Goal: Communication & Community: Answer question/provide support

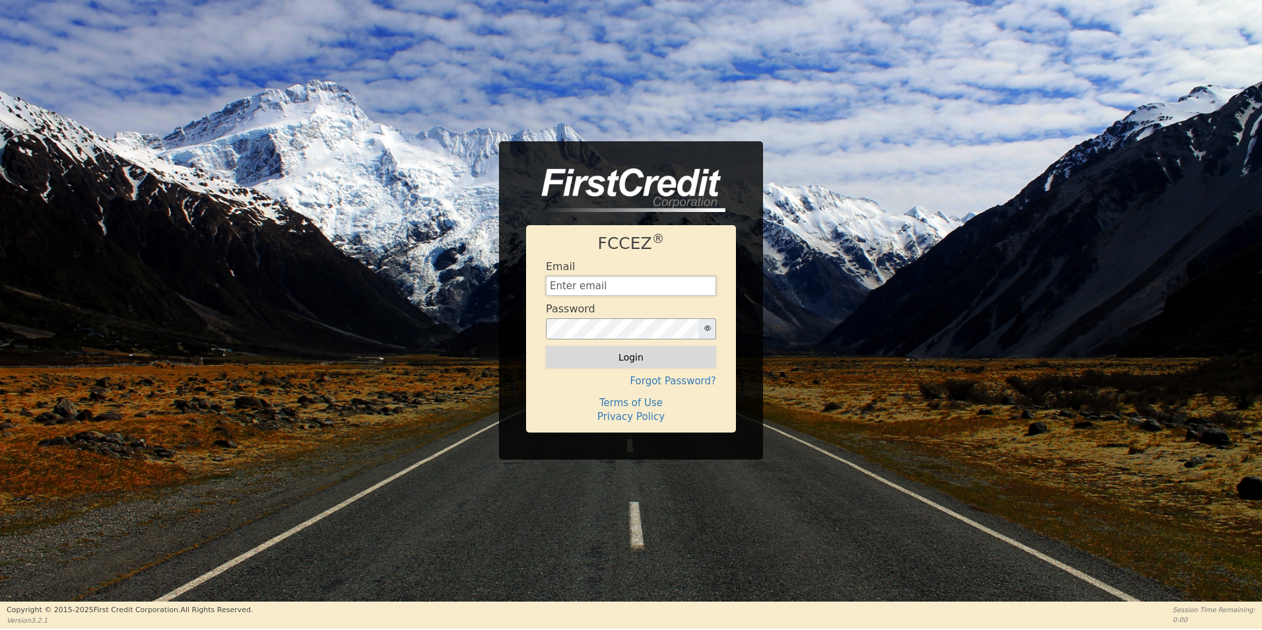
type input "creditdepartment@aquafeelsolutions.com"
click at [686, 347] on button "Login" at bounding box center [631, 357] width 170 height 22
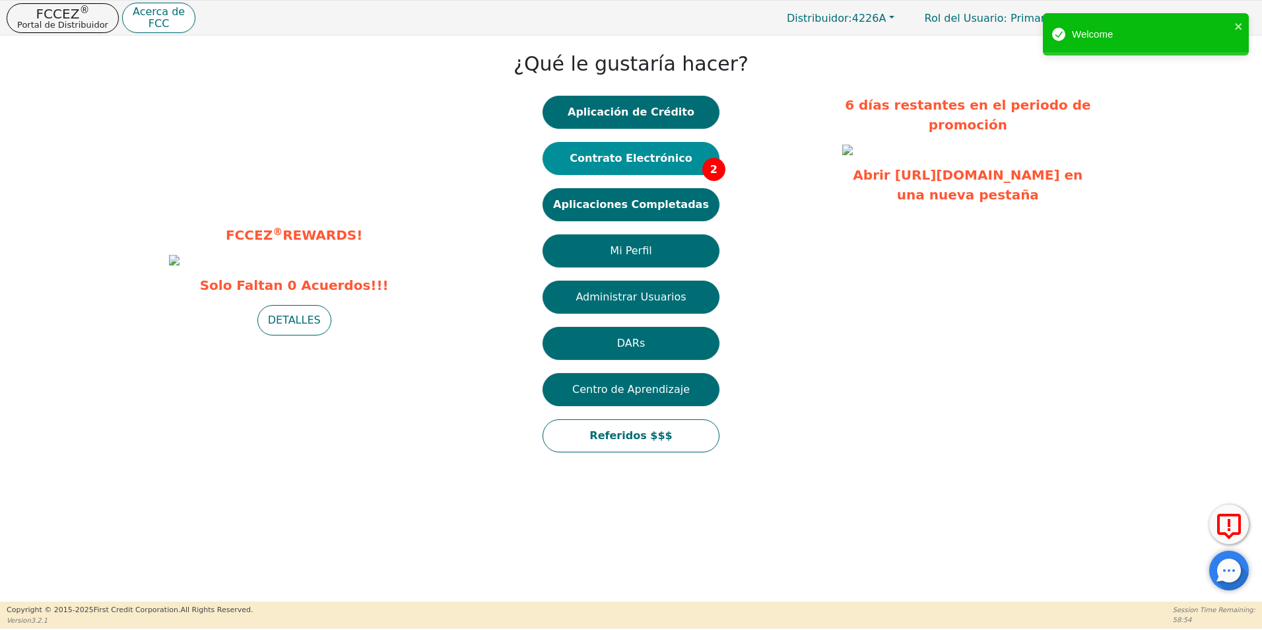
click at [652, 157] on button "Contrato Electrónico 2" at bounding box center [630, 158] width 177 height 33
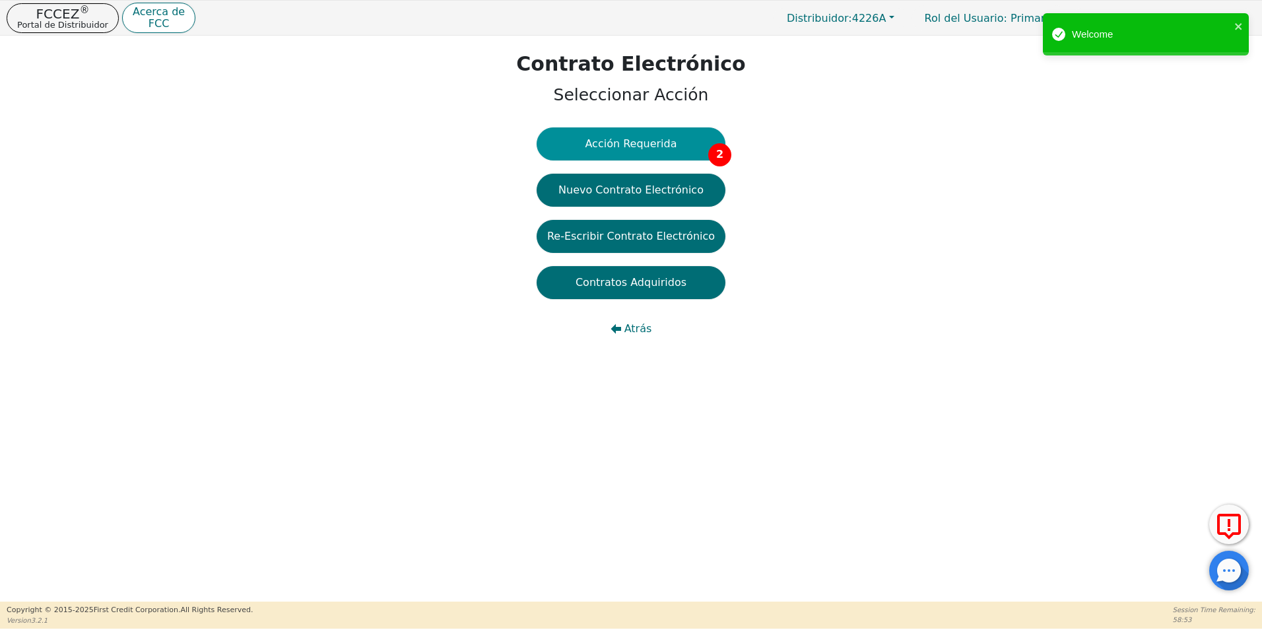
click at [635, 156] on button "Acción Requerida 2" at bounding box center [631, 143] width 189 height 33
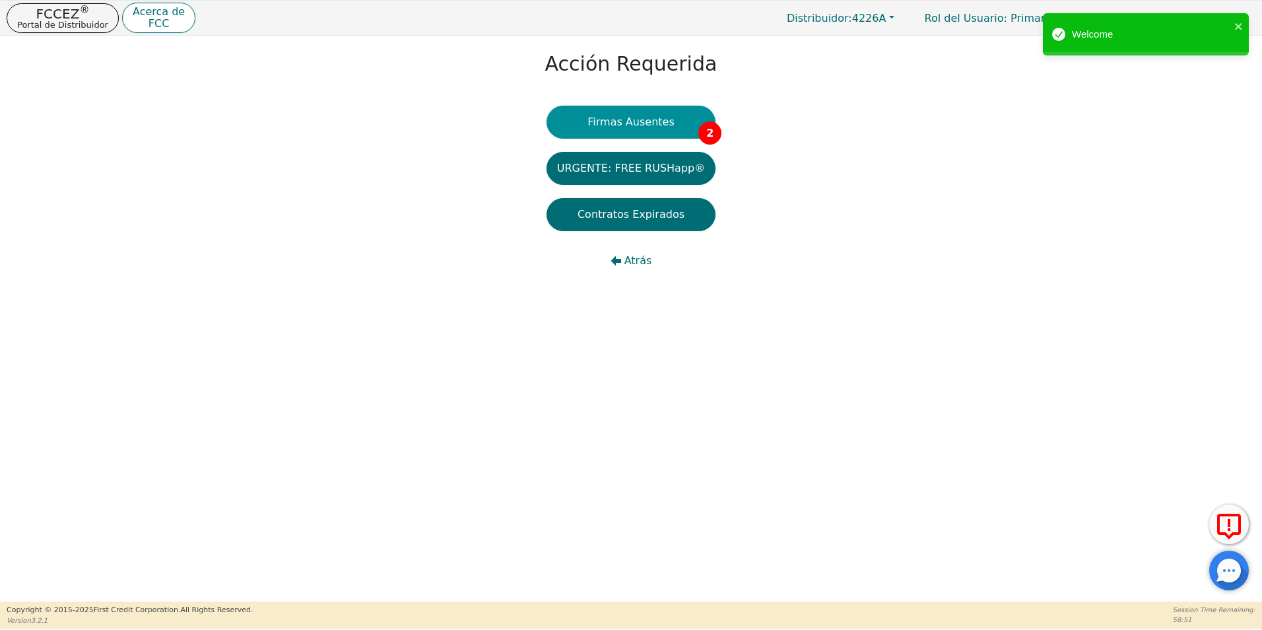
click at [688, 119] on button "Firmas Ausentes 2" at bounding box center [630, 122] width 169 height 33
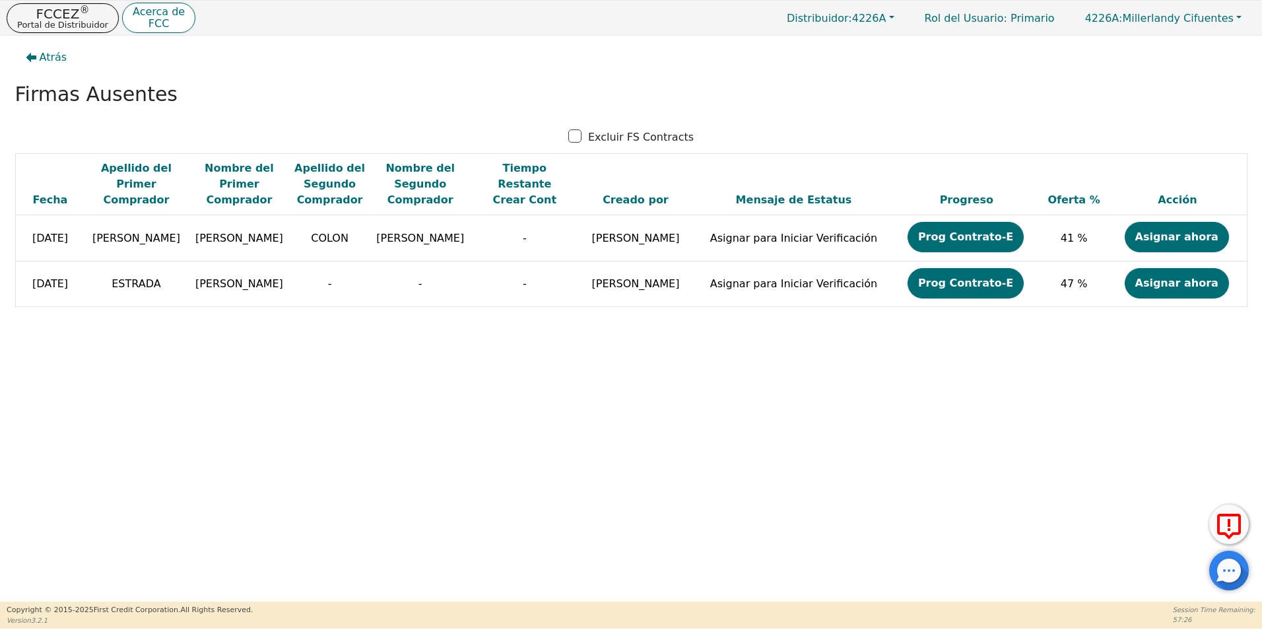
click at [372, 523] on div "Atrás Firmas Ausentes Excluir FS Contracts Fecha Apellido del Primer Comprador …" at bounding box center [631, 319] width 1262 height 566
click at [252, 447] on div "Atrás Firmas Ausentes Excluir FS Contracts Fecha Apellido del Primer Comprador …" at bounding box center [631, 319] width 1262 height 566
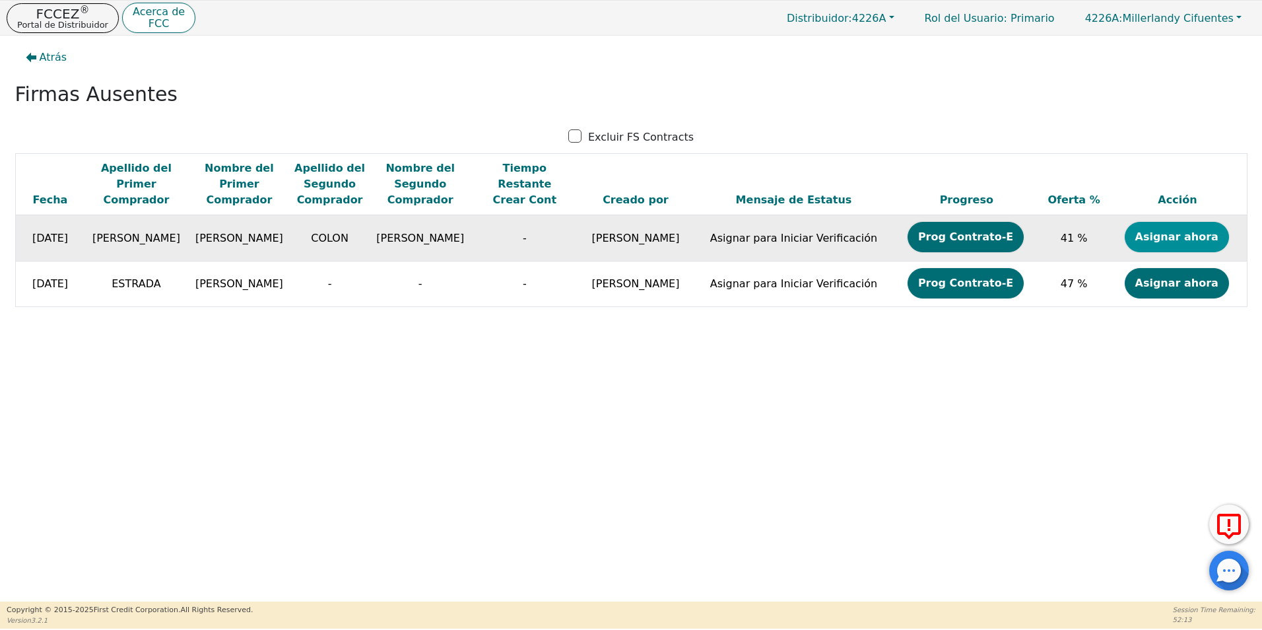
click at [1161, 231] on button "Asignar ahora" at bounding box center [1177, 237] width 104 height 30
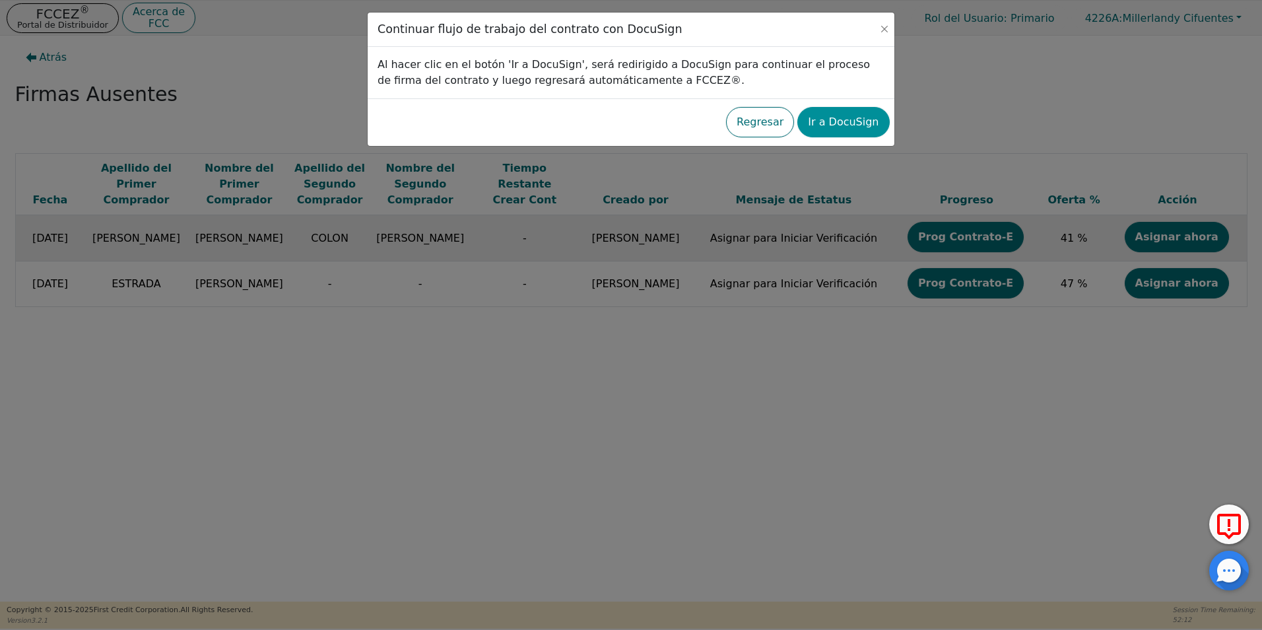
click at [874, 119] on button "Ir a DocuSign" at bounding box center [843, 122] width 92 height 30
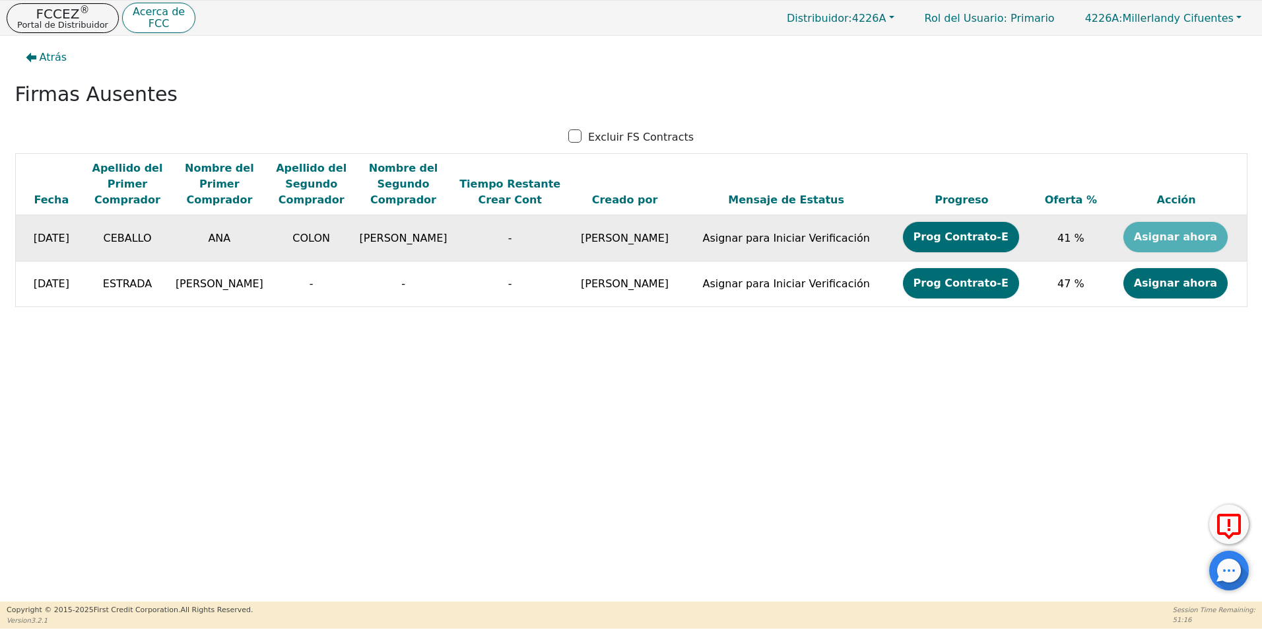
click at [1176, 236] on td "Asignar ahora" at bounding box center [1176, 238] width 141 height 46
click at [980, 240] on button "Prog Contrato-E" at bounding box center [961, 237] width 116 height 30
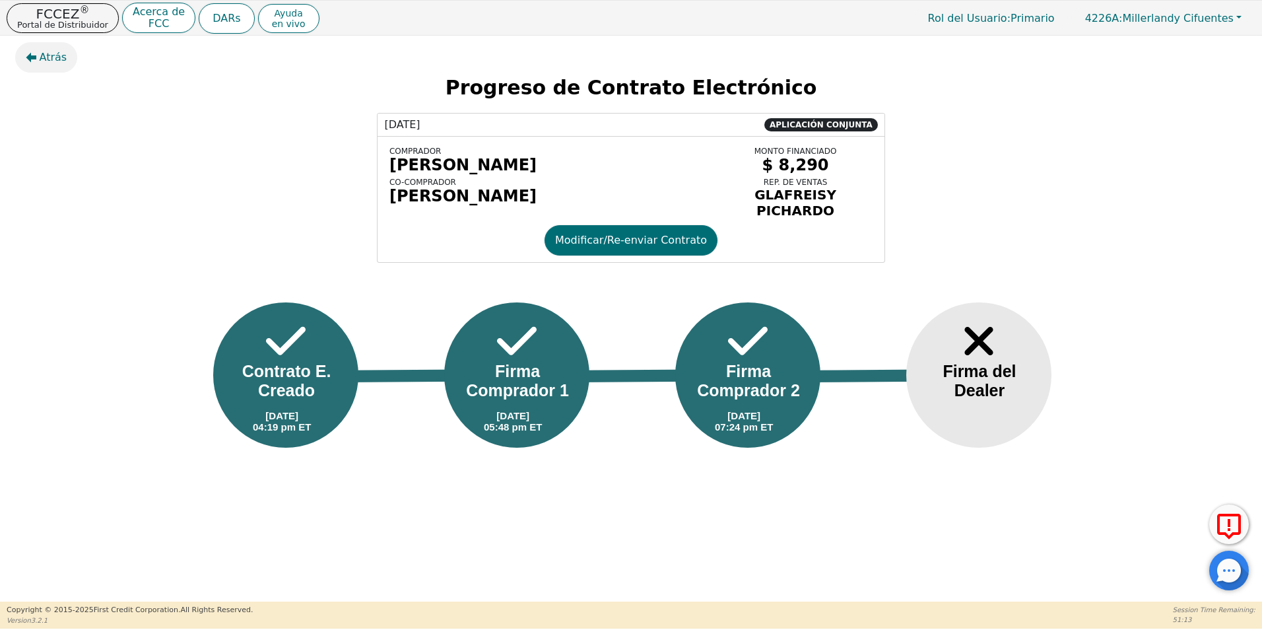
click at [44, 55] on span "Atrás" at bounding box center [54, 57] width 28 height 16
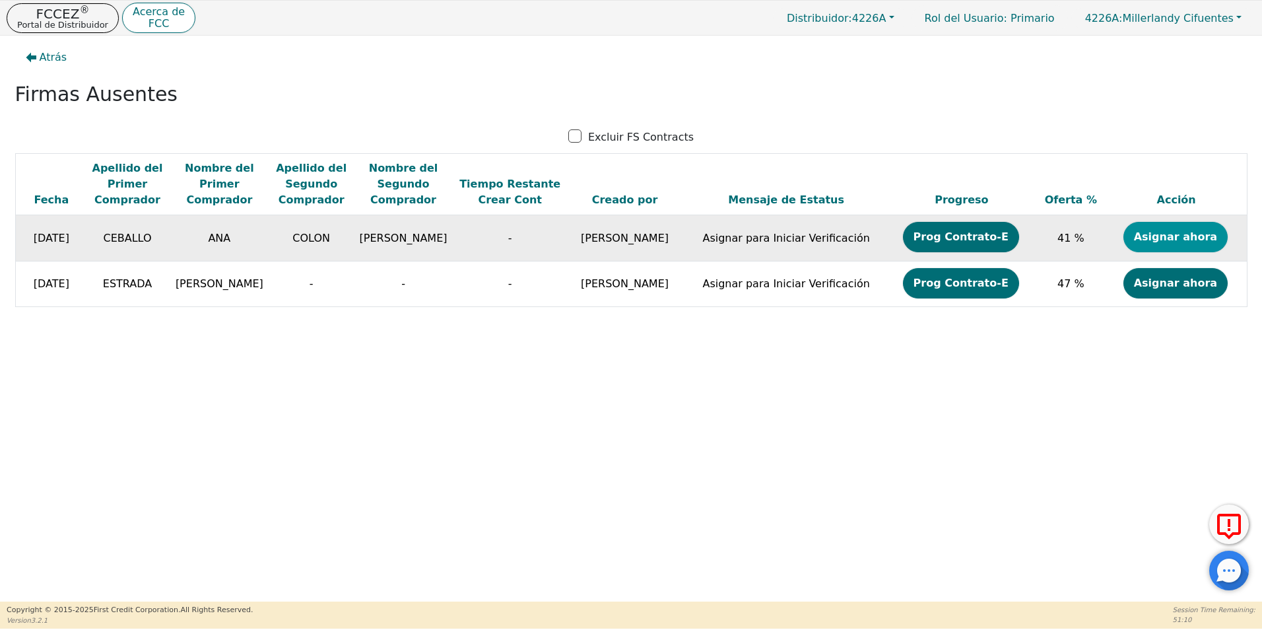
click at [1167, 236] on button "Asignar ahora" at bounding box center [1175, 237] width 104 height 30
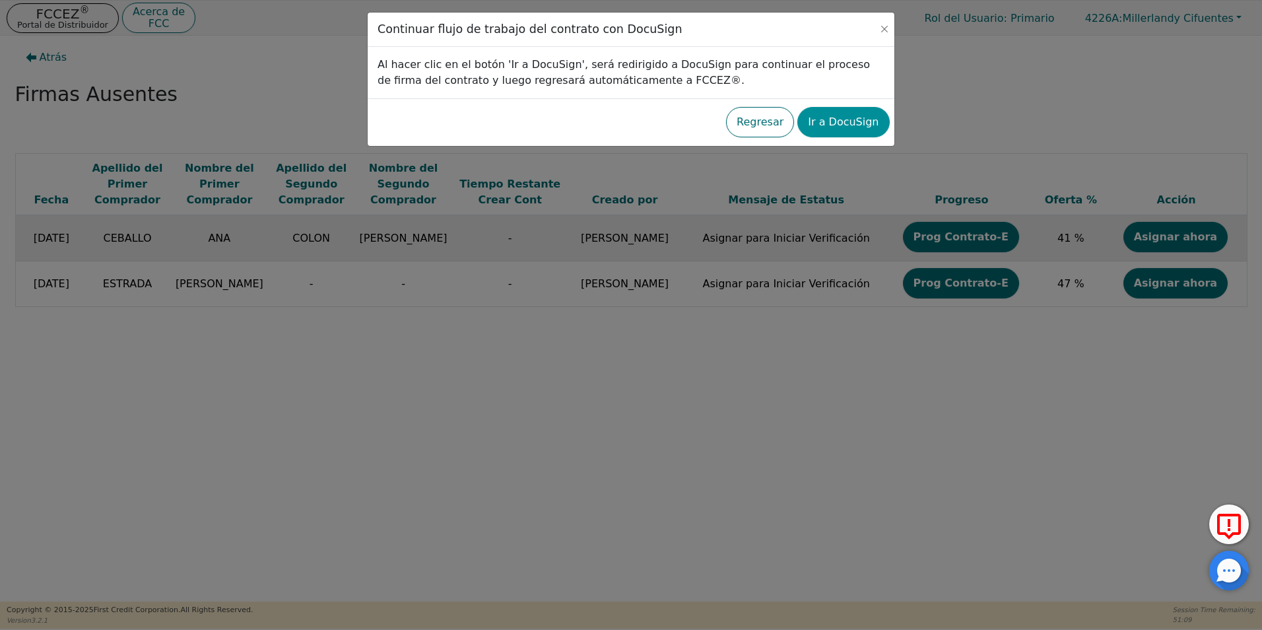
click at [835, 120] on button "Ir a DocuSign" at bounding box center [843, 122] width 92 height 30
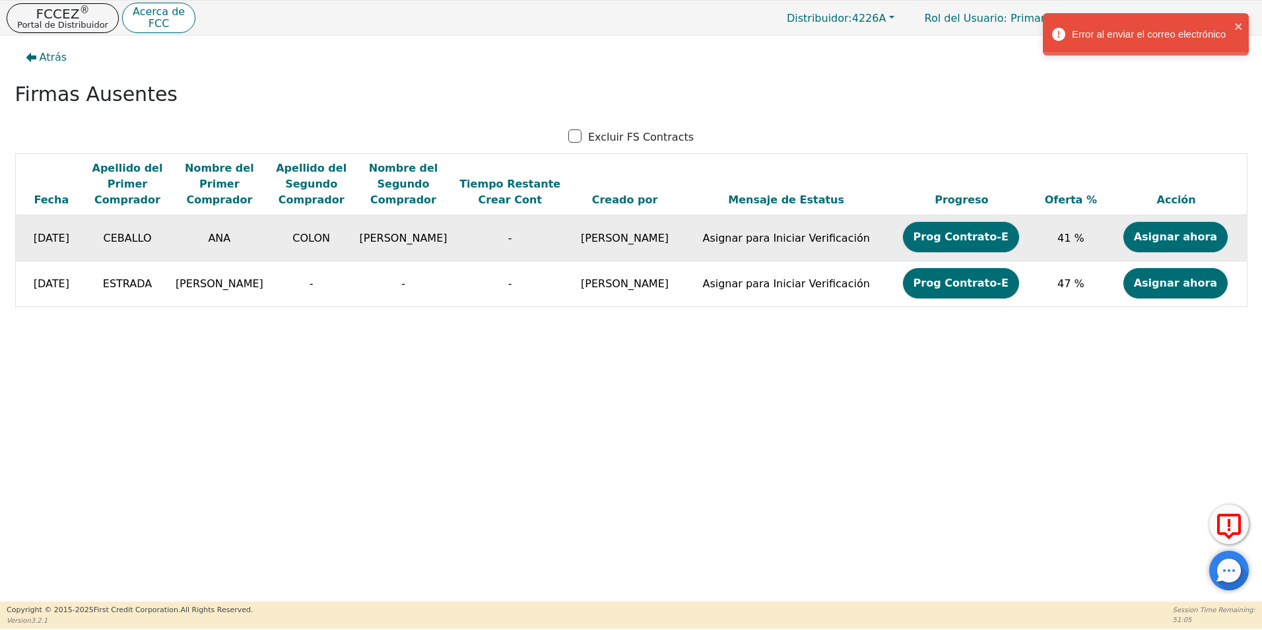
click at [34, 51] on button "Atrás" at bounding box center [46, 57] width 63 height 30
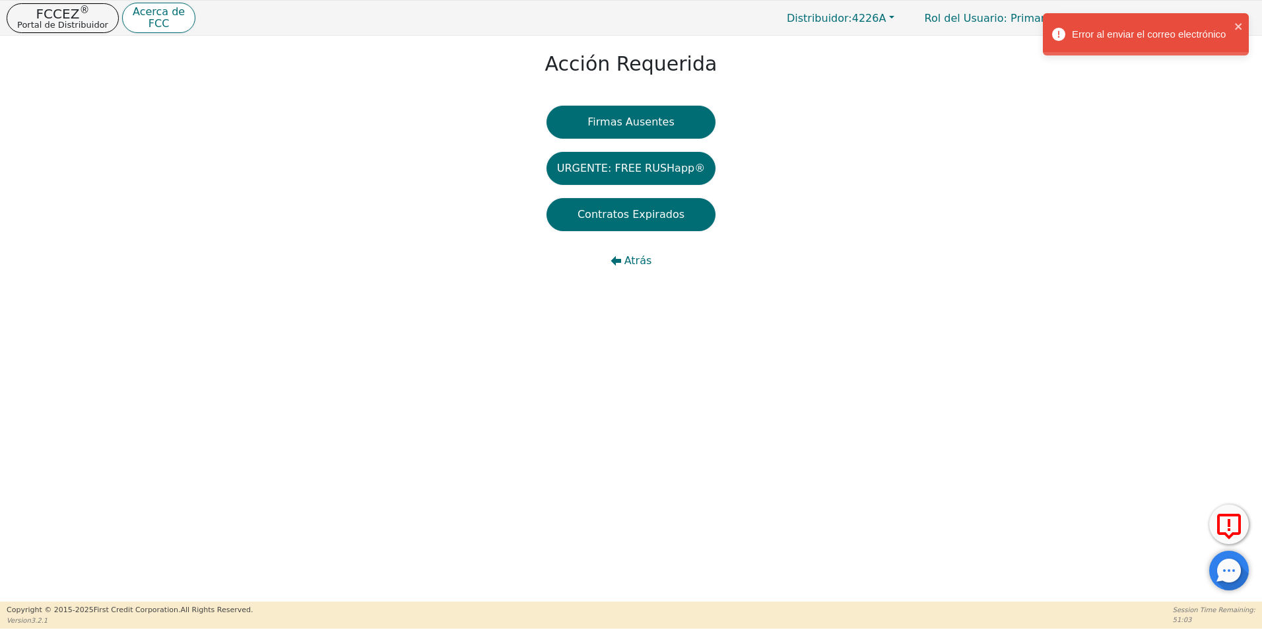
click at [628, 280] on div "Firmas Ausentes URGENTE: FREE RUSHapp® Contratos Expirados Atrás" at bounding box center [630, 198] width 169 height 185
click at [631, 274] on button "Atrás" at bounding box center [630, 260] width 169 height 33
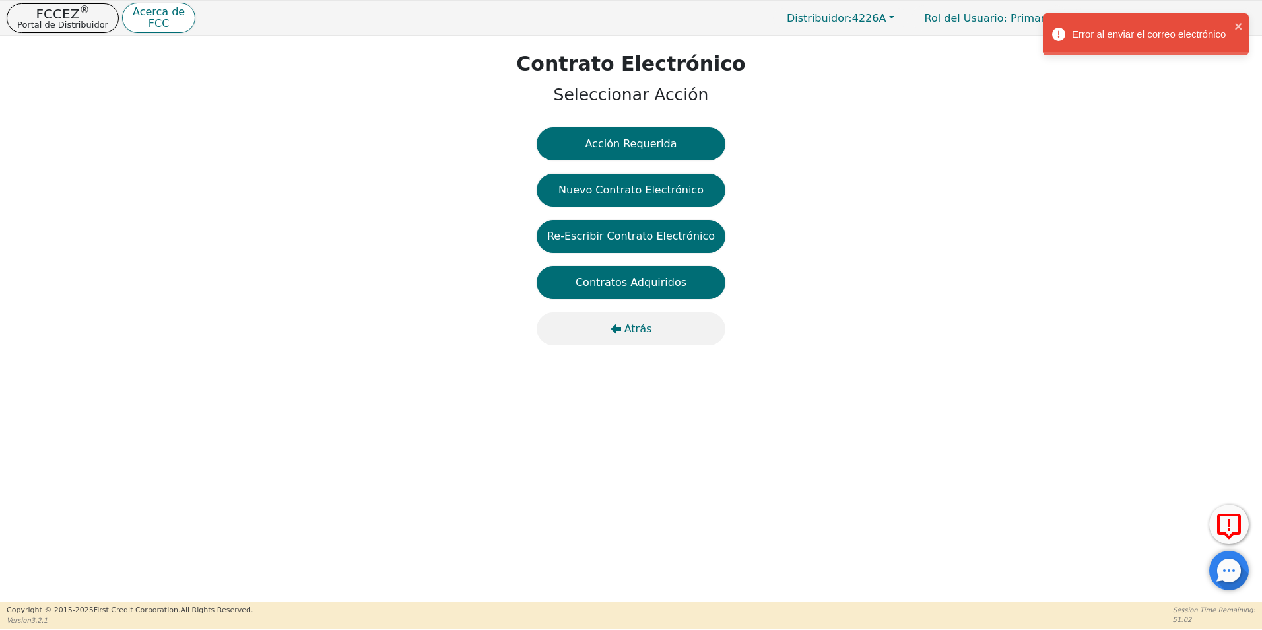
click at [649, 327] on span "Atrás" at bounding box center [638, 329] width 28 height 16
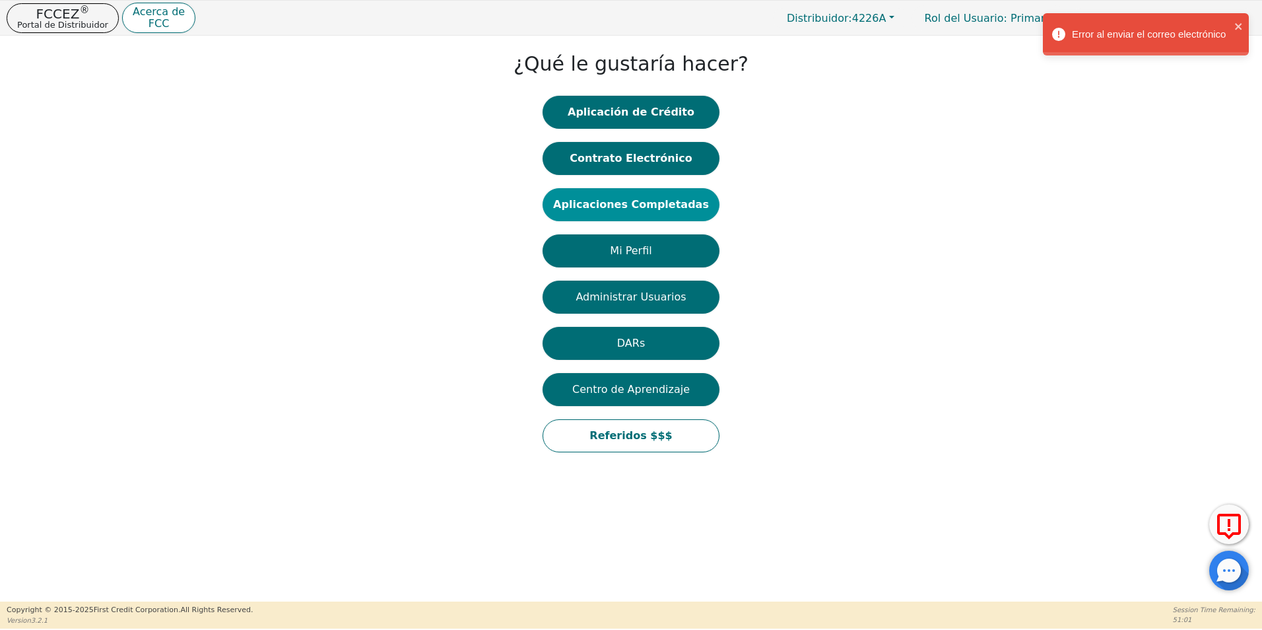
click at [640, 209] on button "Aplicaciones Completadas" at bounding box center [630, 204] width 177 height 33
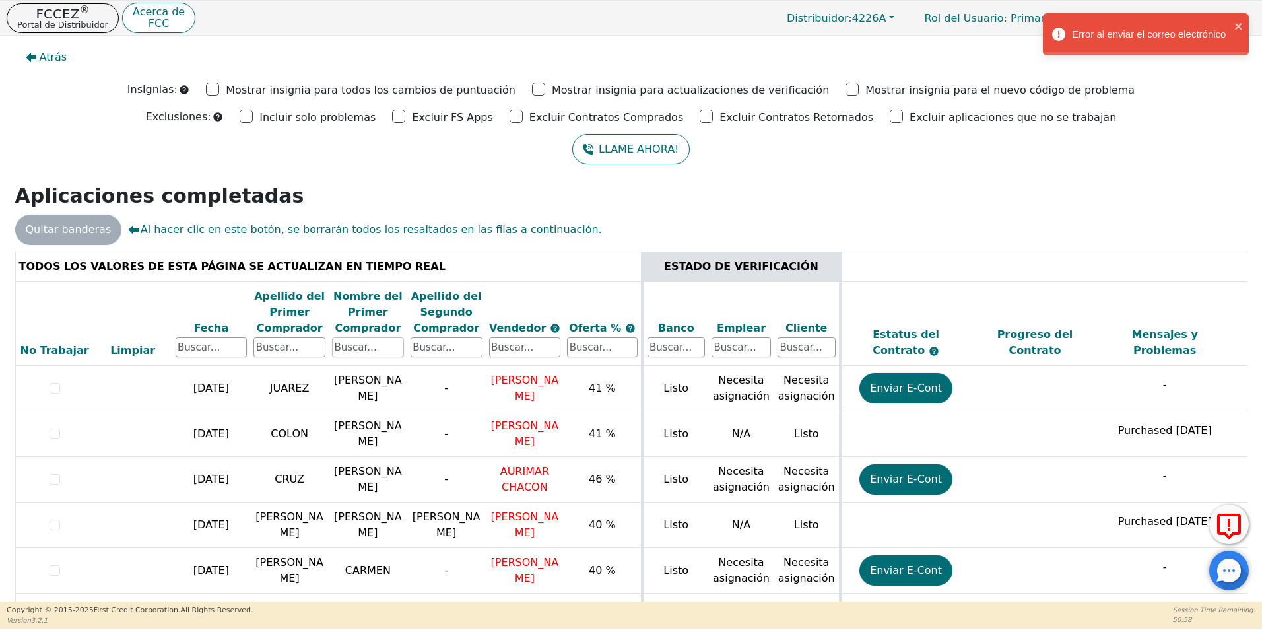
drag, startPoint x: 346, startPoint y: 343, endPoint x: 374, endPoint y: 345, distance: 27.2
click at [352, 344] on input "text" at bounding box center [368, 347] width 72 height 20
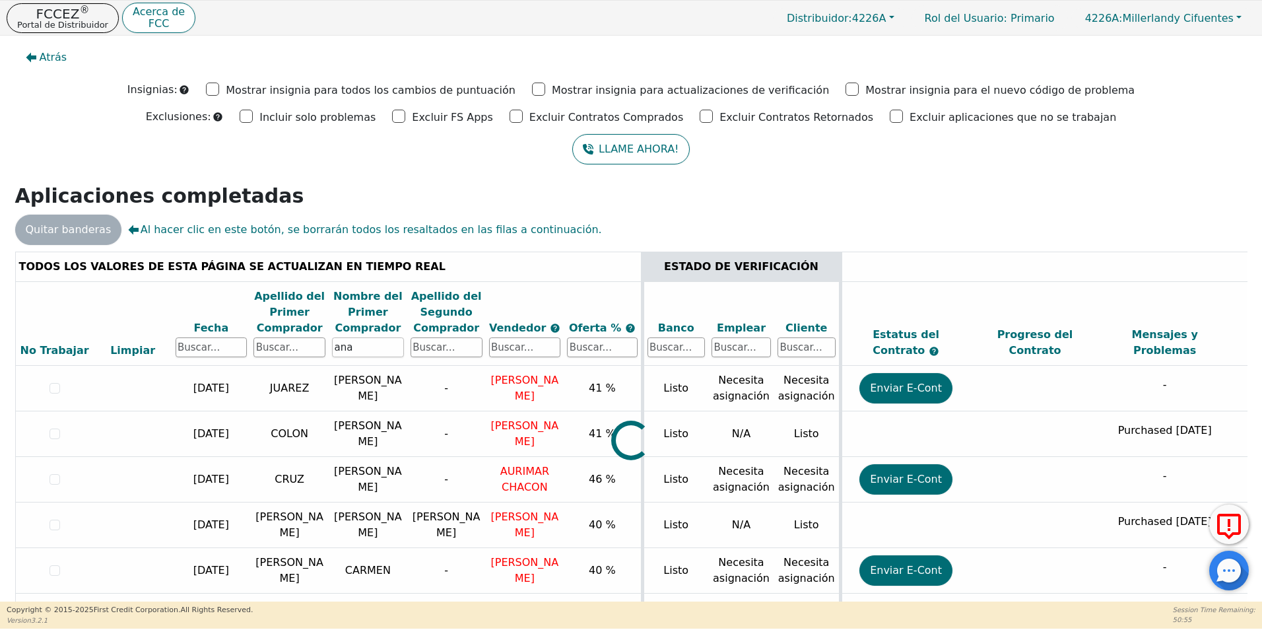
type input "ana"
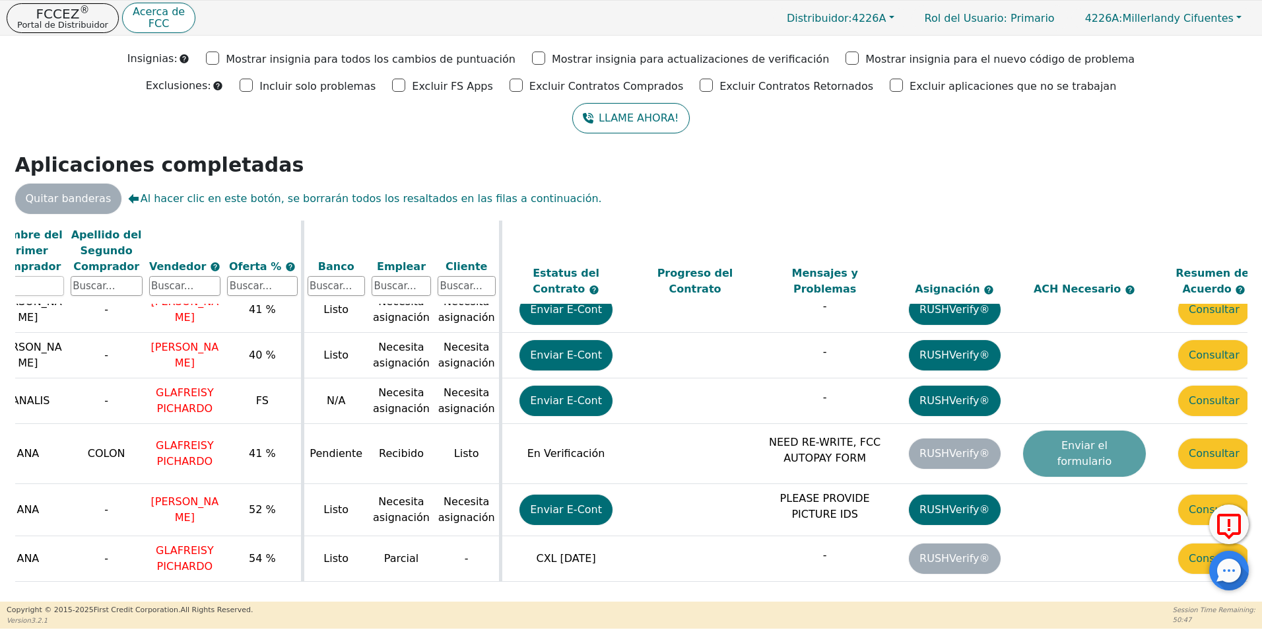
scroll to position [48, 380]
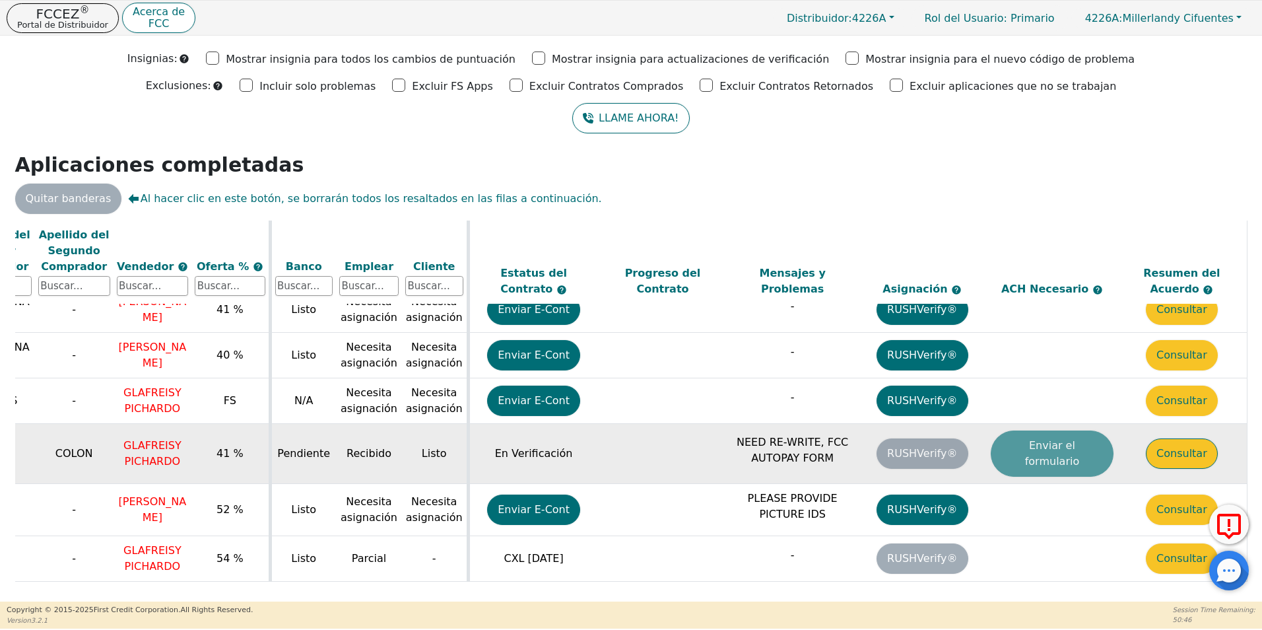
click at [1179, 459] on button "Consultar" at bounding box center [1182, 453] width 72 height 30
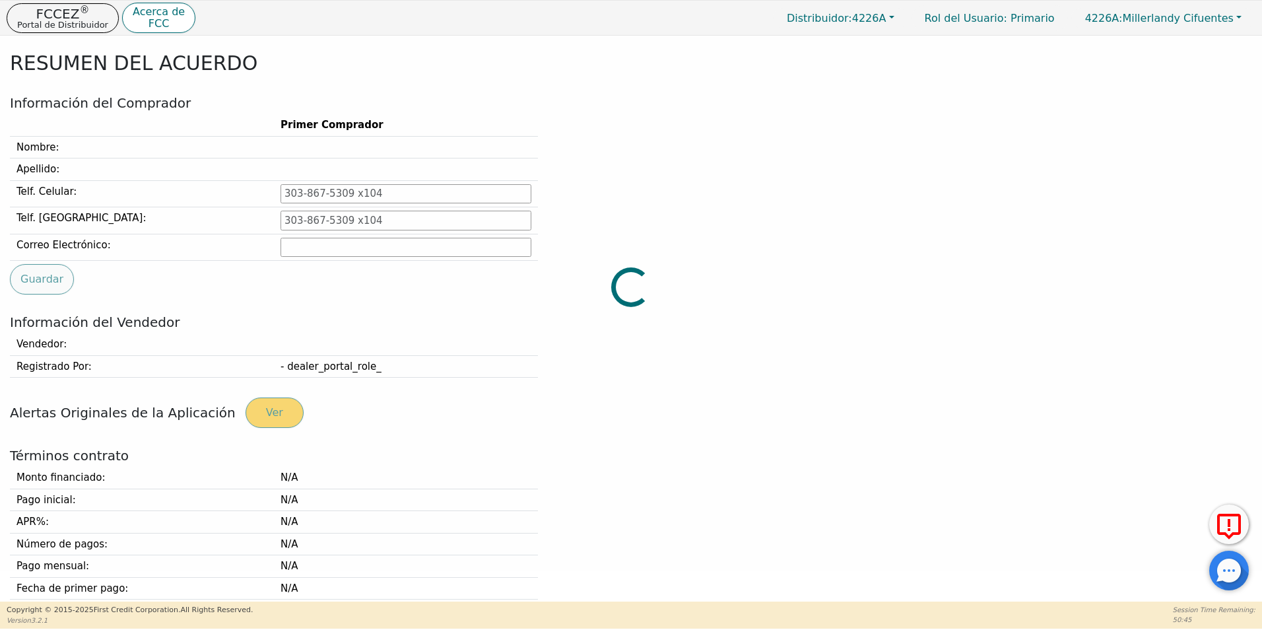
type input "[PHONE_NUMBER]"
type input "[EMAIL_ADDRESS][DOMAIN_NAME]"
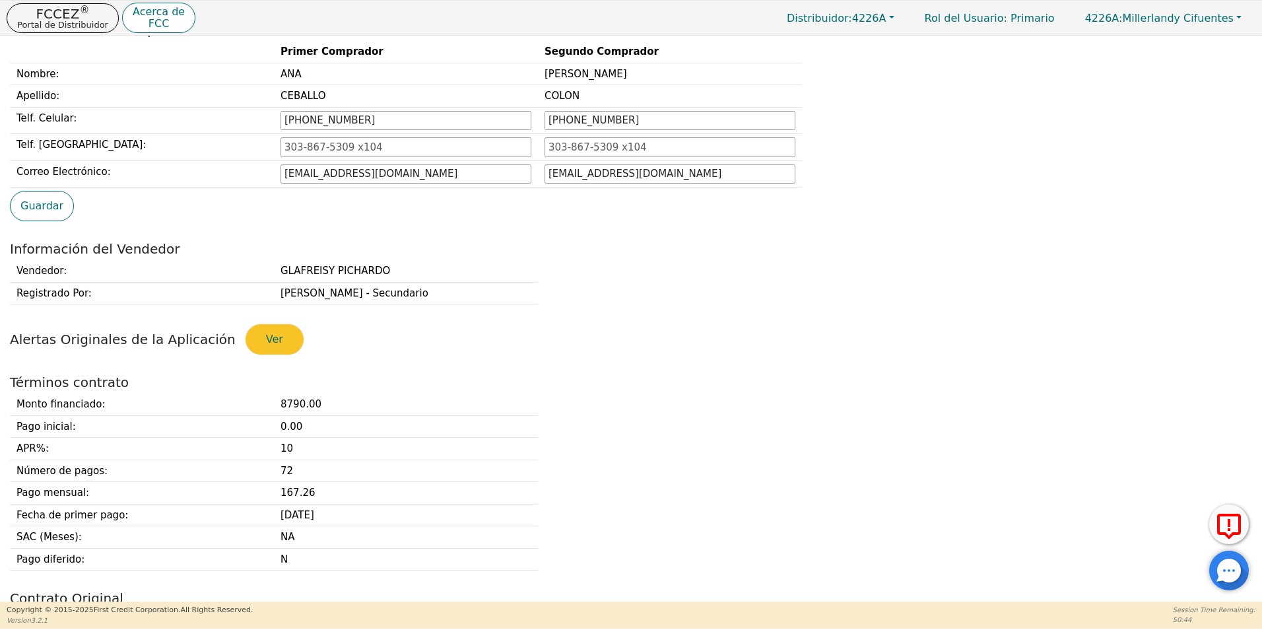
scroll to position [295, 0]
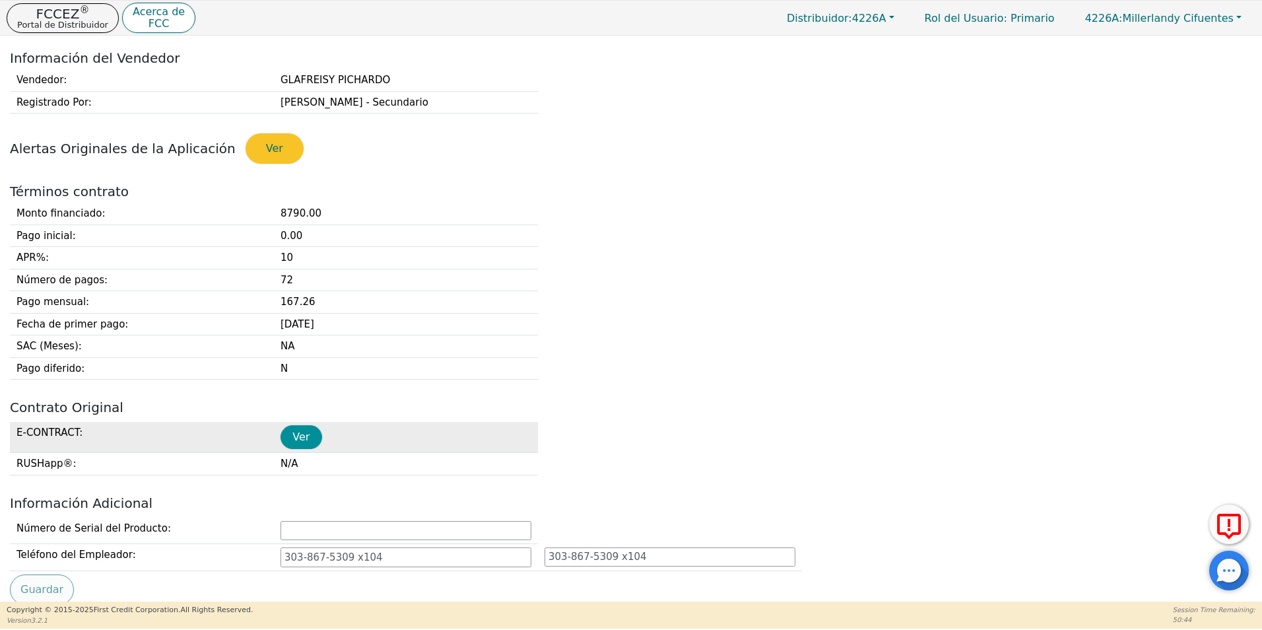
click at [288, 431] on button "Ver" at bounding box center [301, 437] width 42 height 24
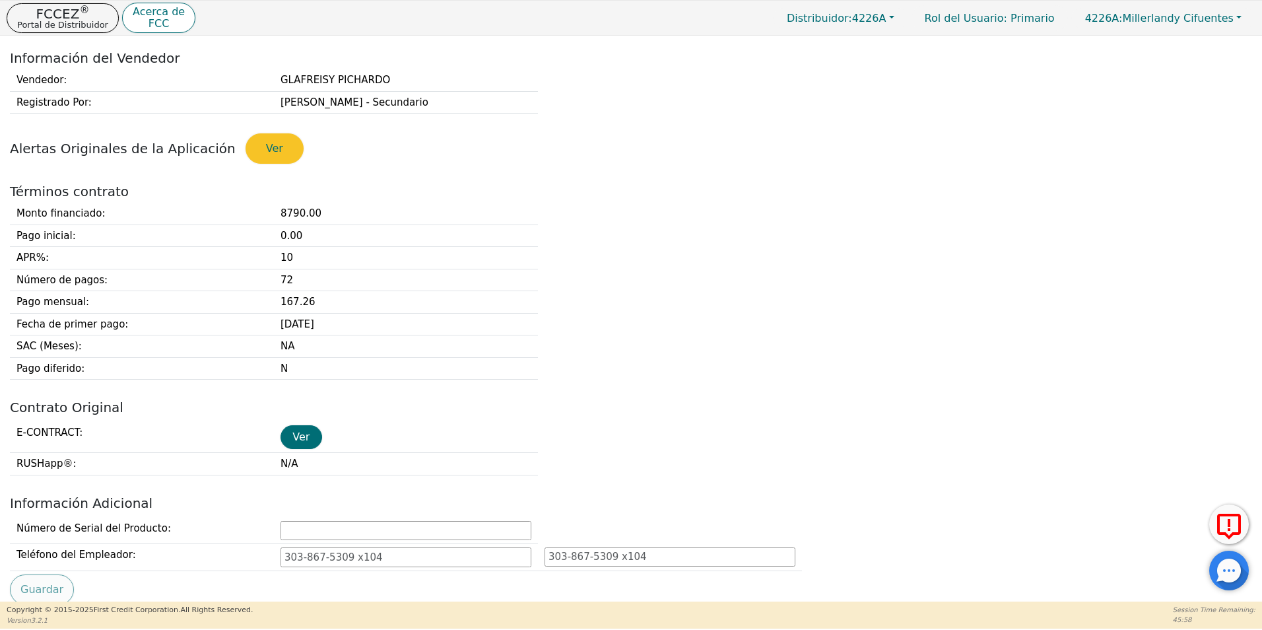
click at [1239, 579] on div at bounding box center [1229, 570] width 40 height 40
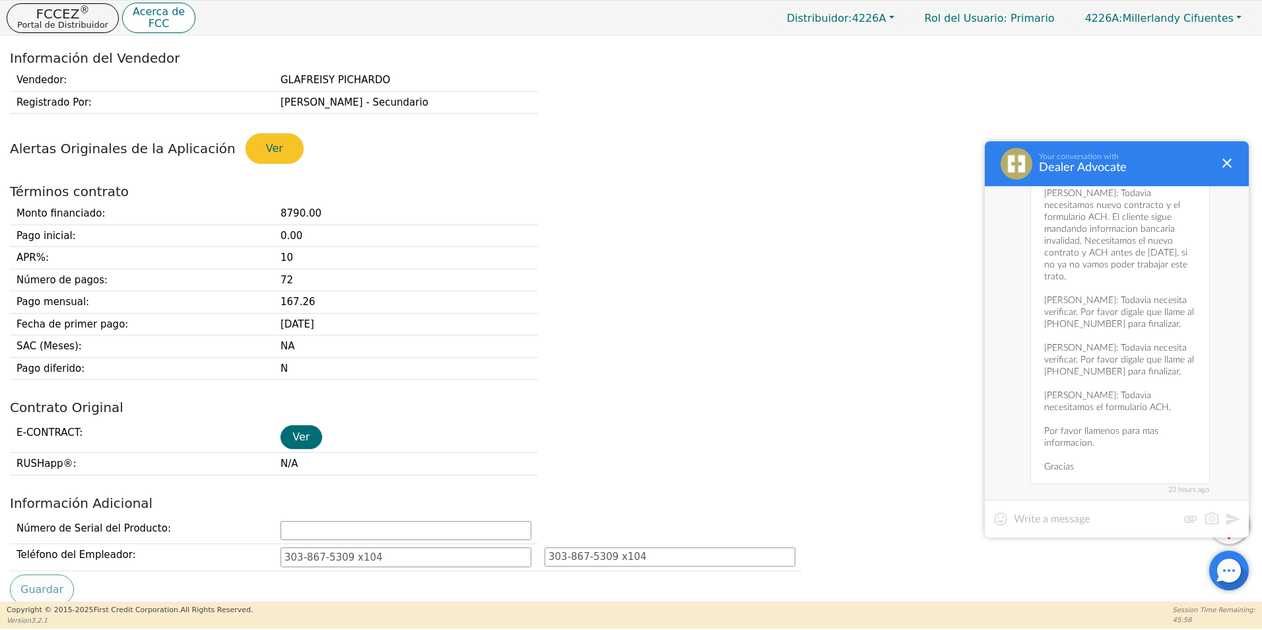
scroll to position [4896, 0]
click at [1105, 523] on textarea at bounding box center [1096, 518] width 164 height 13
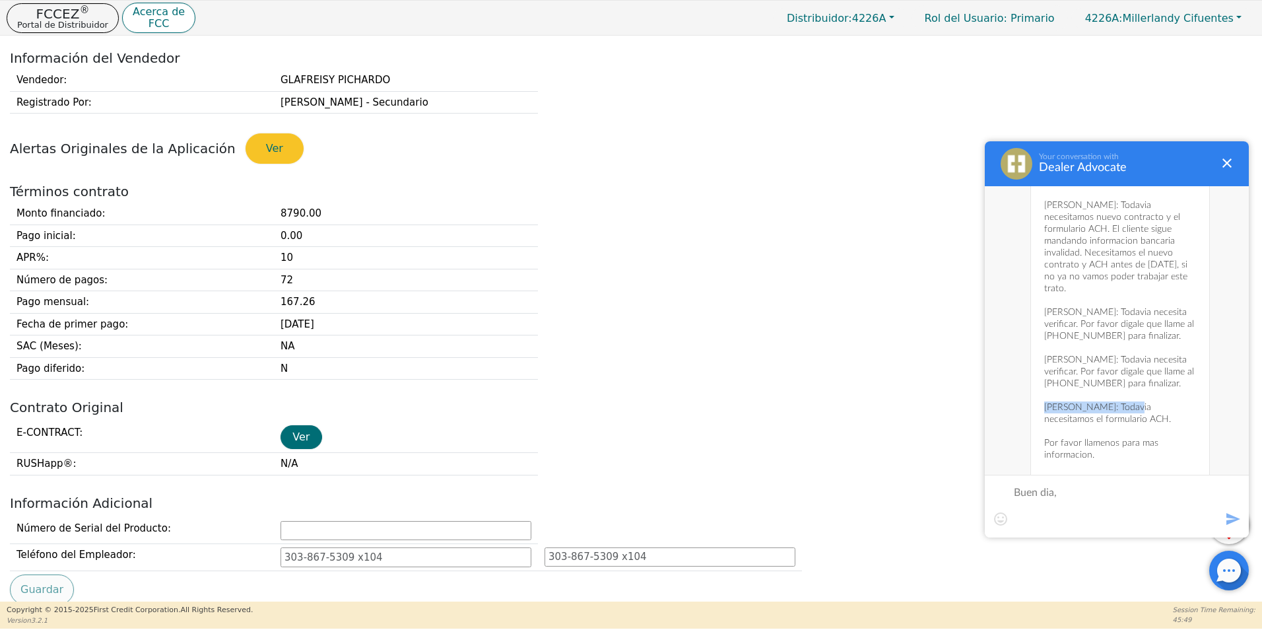
drag, startPoint x: 1123, startPoint y: 347, endPoint x: 1043, endPoint y: 350, distance: 80.6
click at [1043, 350] on div "23 hours ago Buena tarde, [PERSON_NAME]: Todavia necesitamos nuevo contracto y …" at bounding box center [1120, 329] width 180 height 331
copy div "[PERSON_NAME]:"
click at [1063, 519] on textarea "Buen dia," at bounding box center [1117, 506] width 206 height 40
paste textarea "[PERSON_NAME]:"
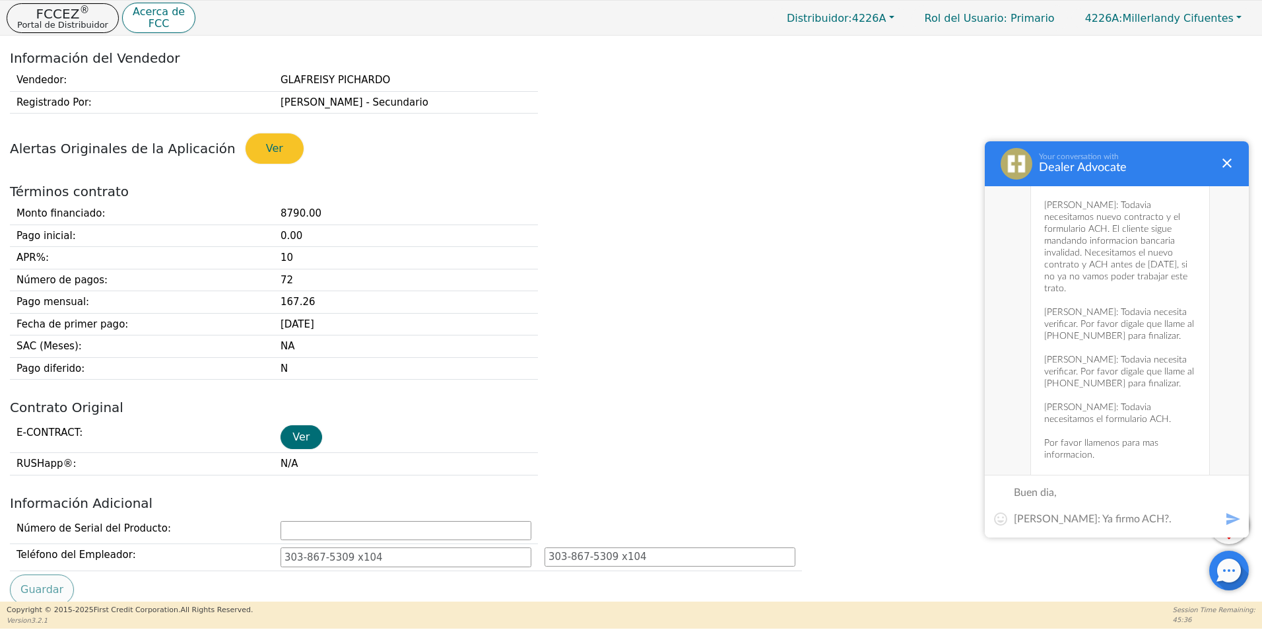
click at [1104, 515] on textarea "Buen dia, [PERSON_NAME]: Ya firmo ACH?." at bounding box center [1117, 506] width 206 height 40
type textarea "Buen dia, [PERSON_NAME] : Ya firmo ACH?."
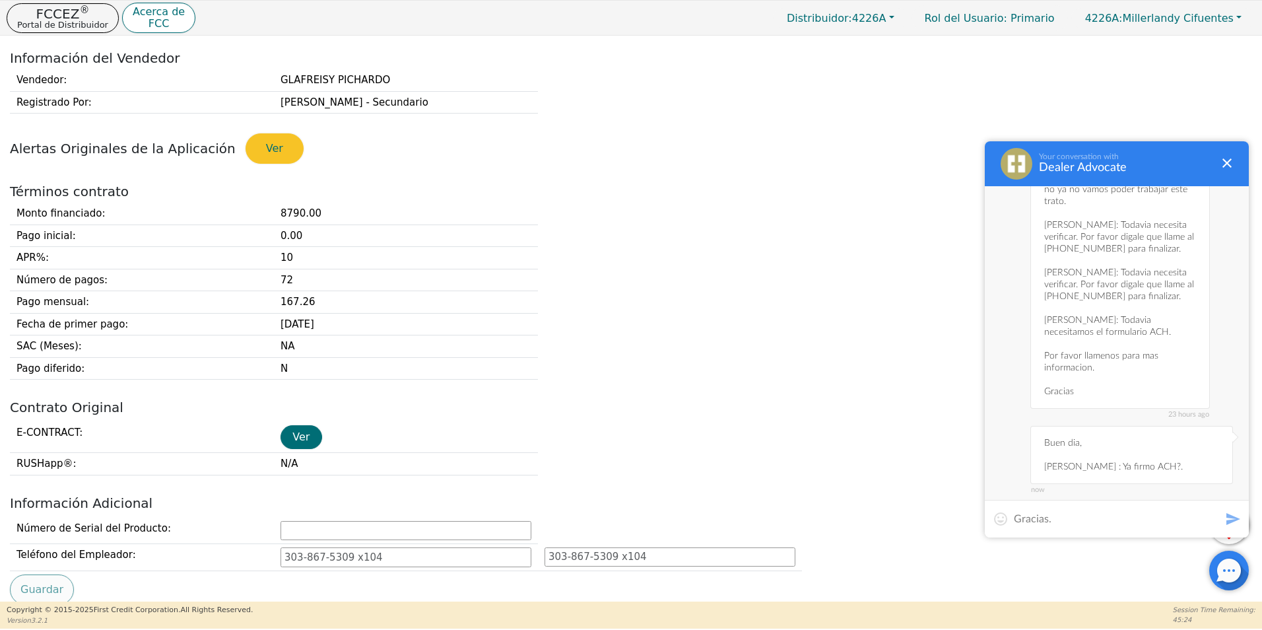
type textarea "Gracias."
